Goal: Check status

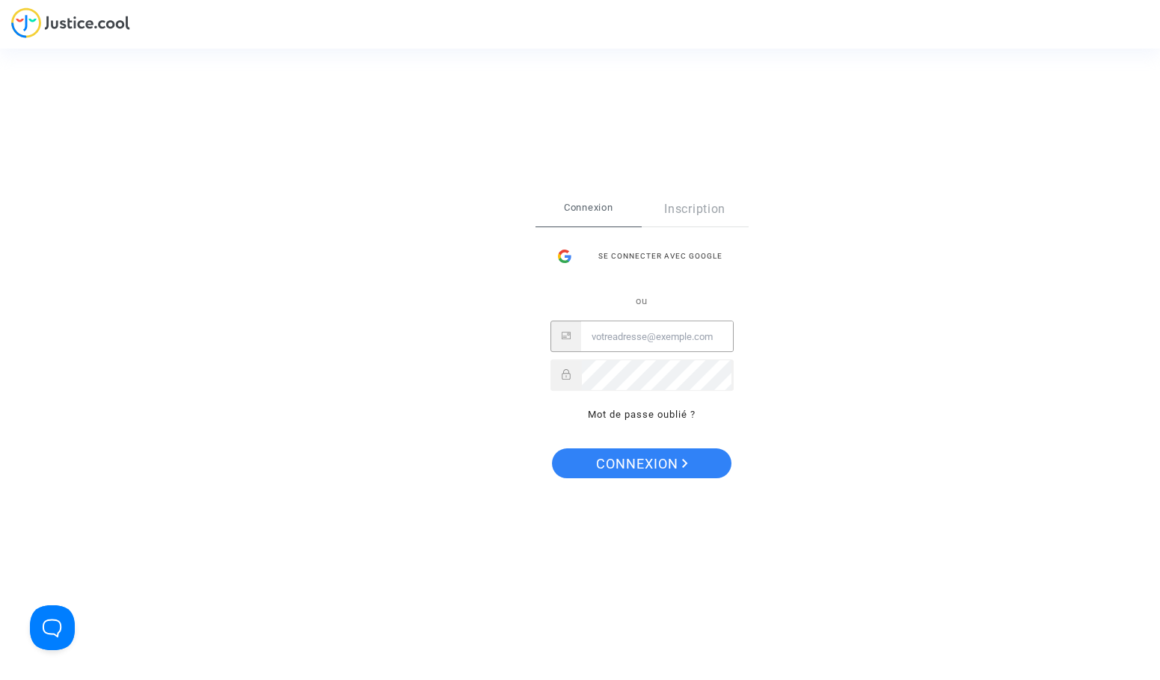
click at [633, 342] on input "Email" at bounding box center [657, 337] width 152 height 30
type input "[EMAIL_ADDRESS][DOMAIN_NAME]"
click at [552, 449] on button "Connexion" at bounding box center [641, 464] width 179 height 30
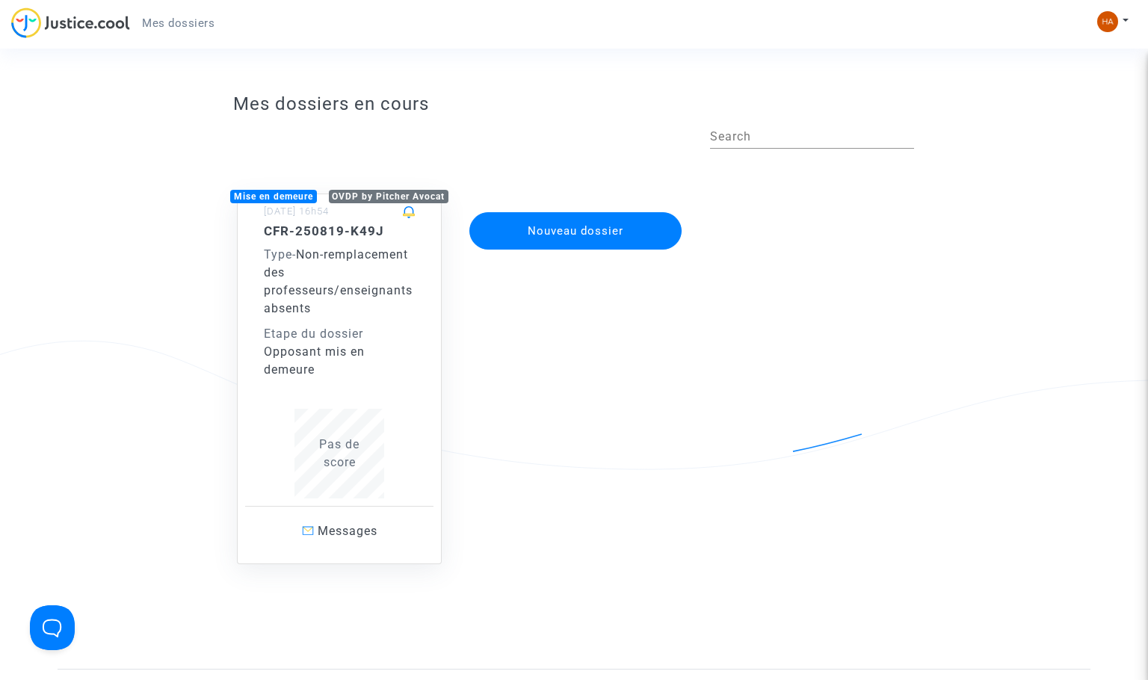
click at [271, 383] on div "CFR-250819-K49J Type - Non-remplacement des professeurs/enseignants absents Eta…" at bounding box center [339, 361] width 151 height 275
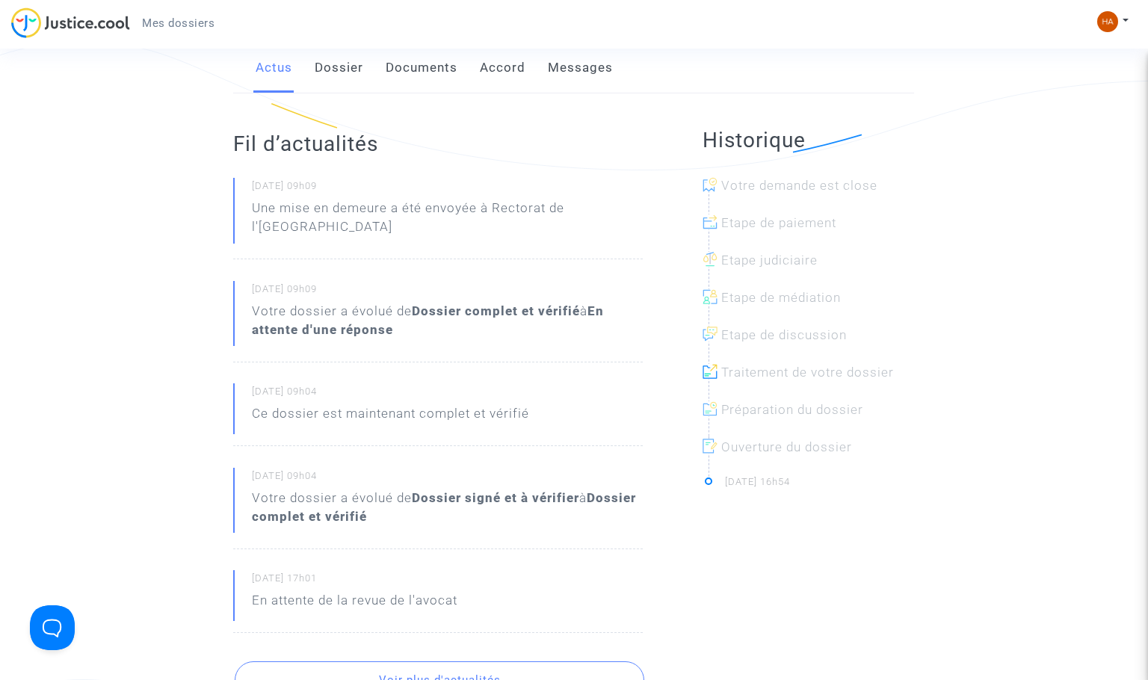
scroll to position [299, 0]
click at [762, 189] on div at bounding box center [815, 197] width 212 height 37
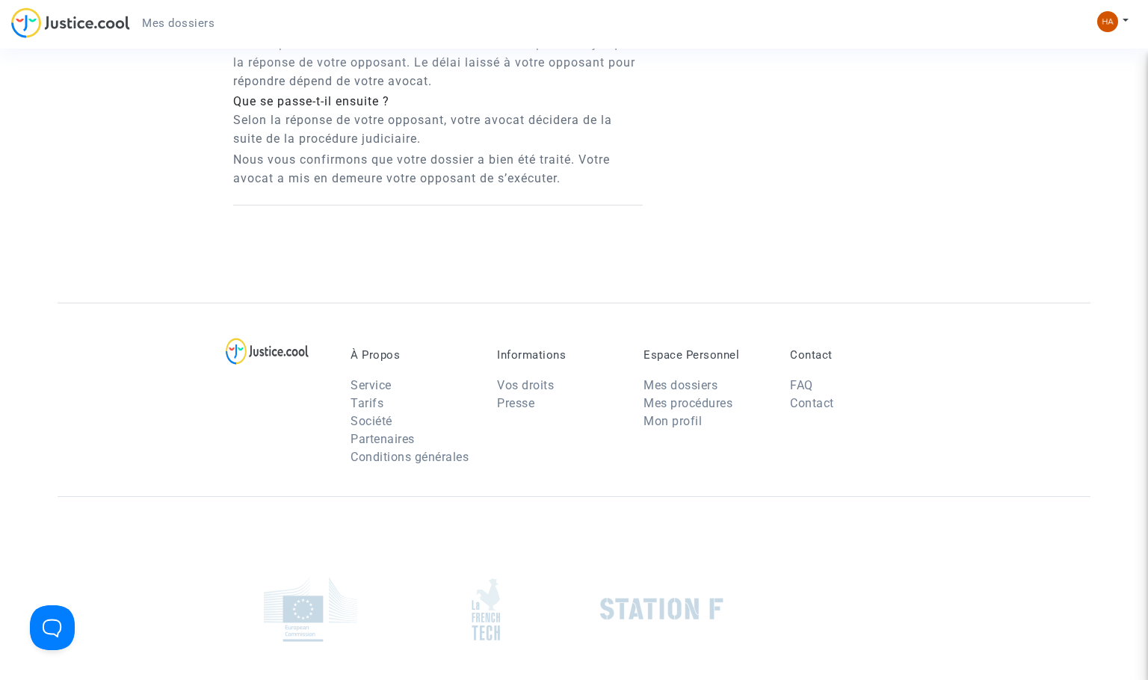
scroll to position [1196, 0]
